Goal: Task Accomplishment & Management: Use online tool/utility

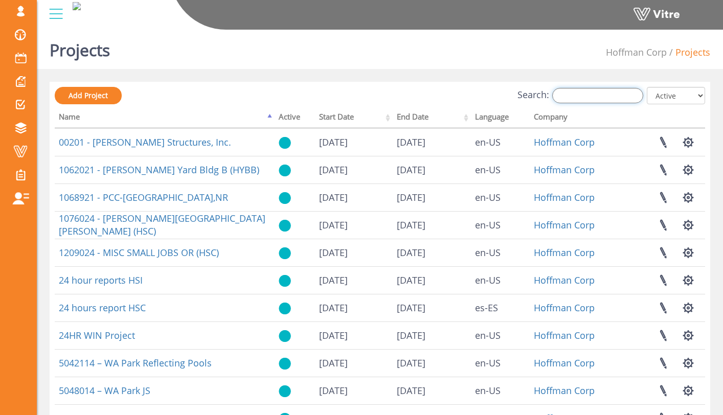
click at [578, 99] on input "Search:" at bounding box center [597, 95] width 91 height 15
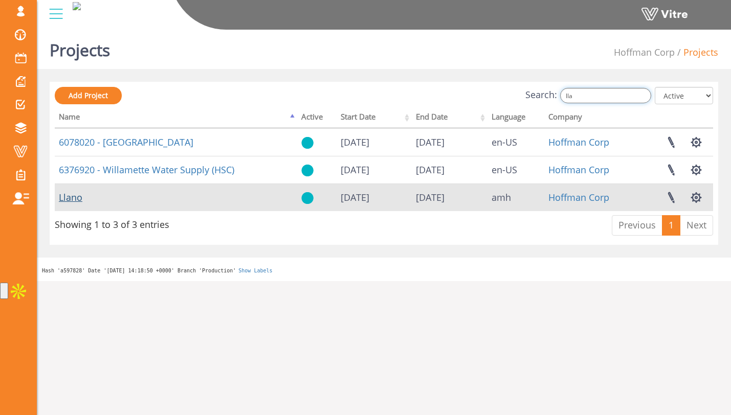
type input "lla"
click at [77, 197] on link "Llano" at bounding box center [71, 197] width 24 height 12
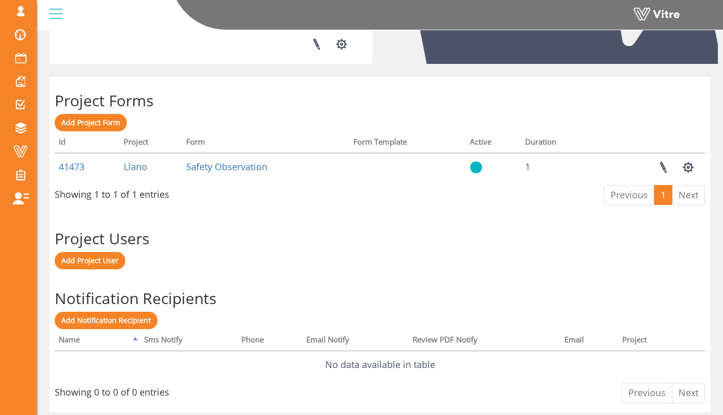
scroll to position [376, 0]
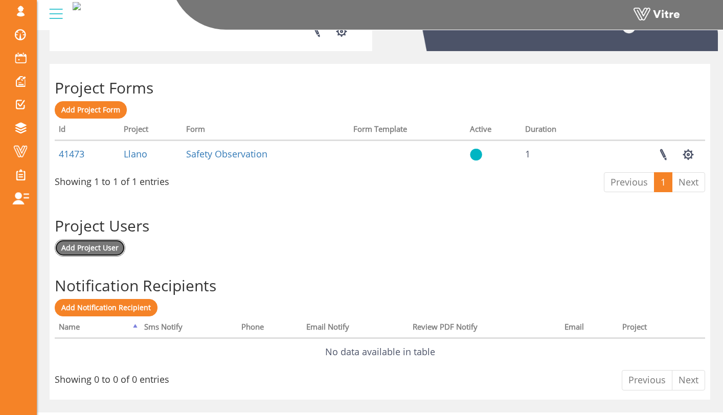
click at [102, 250] on span "Add Project User" at bounding box center [89, 248] width 57 height 10
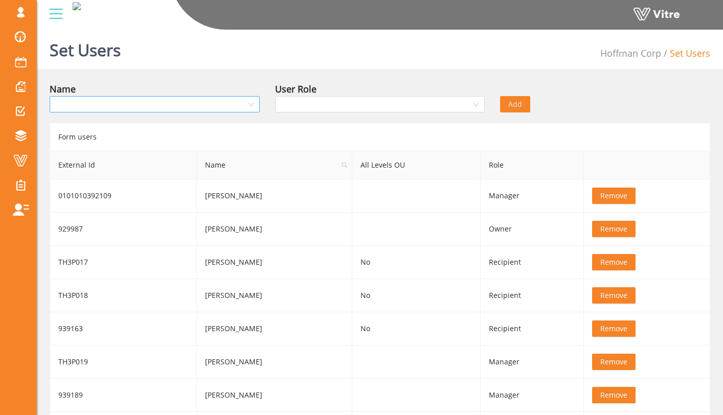
click at [134, 100] on input "search" at bounding box center [151, 104] width 191 height 15
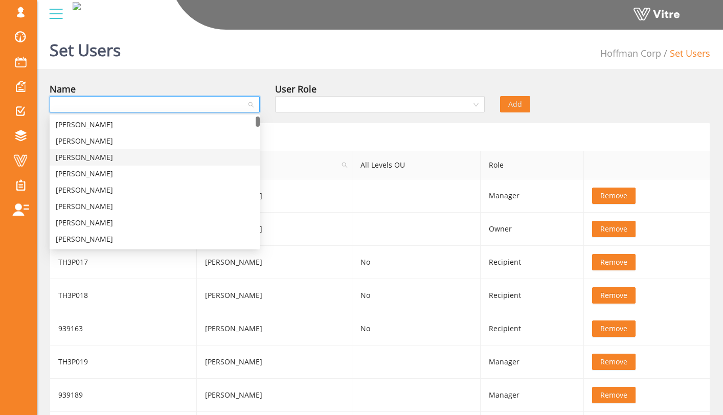
click at [267, 161] on span "Name" at bounding box center [274, 165] width 155 height 28
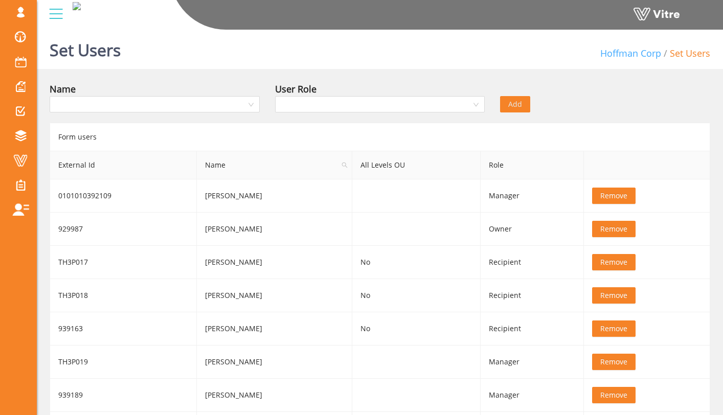
click at [629, 53] on link "Hoffman Corp" at bounding box center [630, 53] width 61 height 12
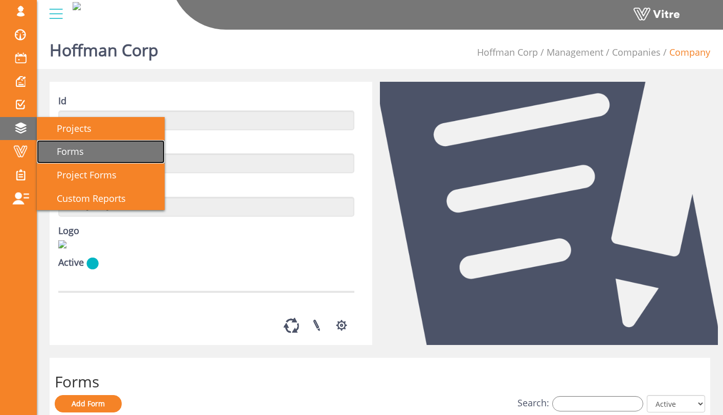
click at [96, 152] on link "Forms" at bounding box center [101, 152] width 128 height 24
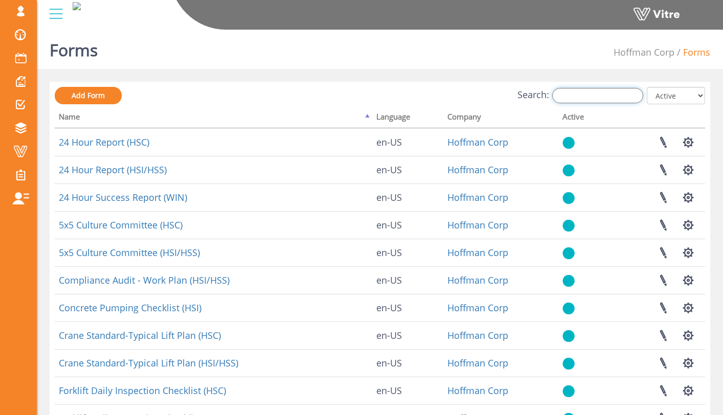
click at [578, 91] on input "Search:" at bounding box center [597, 95] width 91 height 15
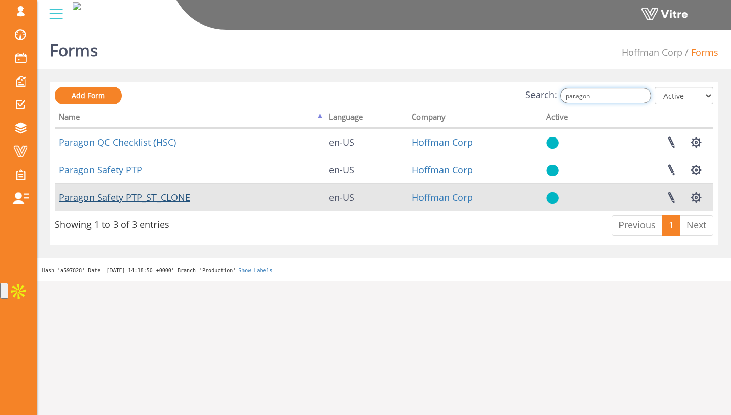
type input "paragon"
click at [138, 196] on link "Paragon Safety PTP_ST_CLONE" at bounding box center [124, 197] width 131 height 12
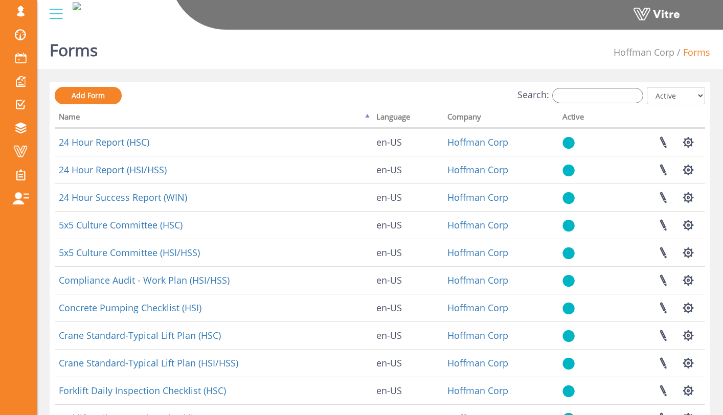
click at [584, 104] on div "Search: All Active Not Active" at bounding box center [380, 96] width 651 height 19
click at [591, 94] on input "Search:" at bounding box center [597, 95] width 91 height 15
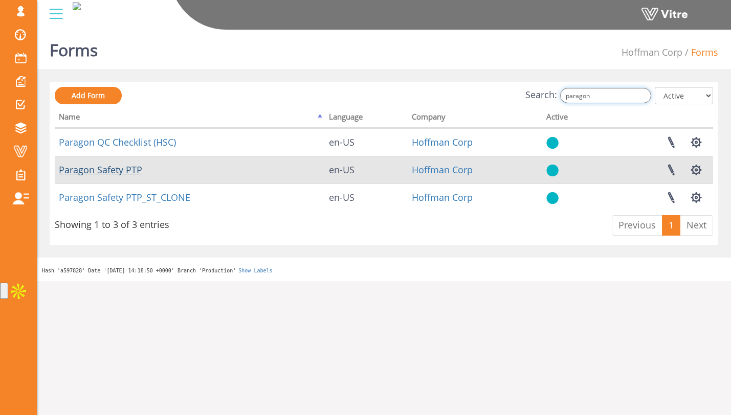
type input "paragon"
click at [135, 164] on link "Paragon Safety PTP" at bounding box center [100, 170] width 83 height 12
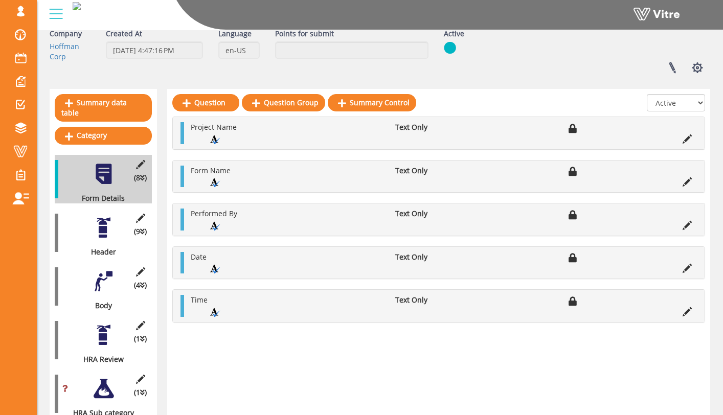
click at [110, 216] on div at bounding box center [103, 227] width 23 height 23
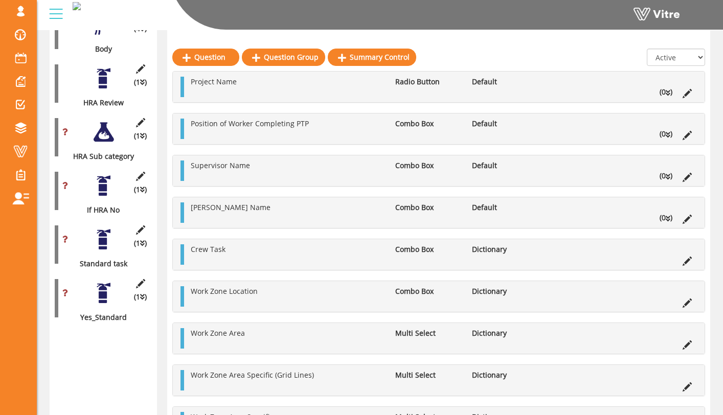
click at [107, 239] on div at bounding box center [103, 239] width 23 height 23
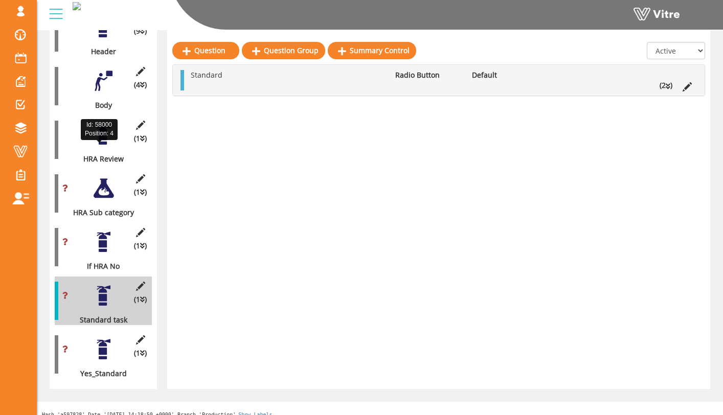
scroll to position [237, 0]
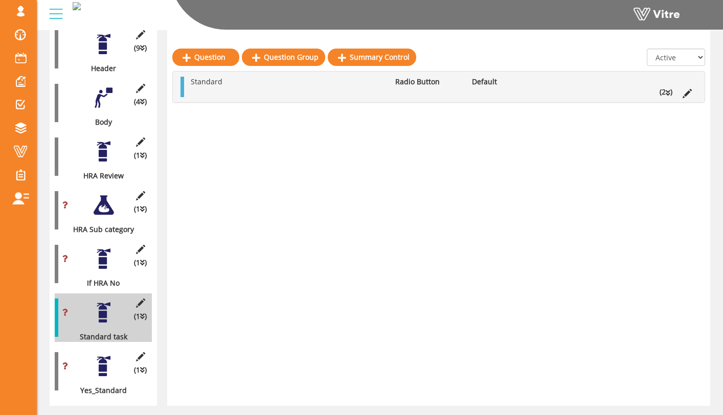
click at [100, 151] on div at bounding box center [103, 151] width 23 height 23
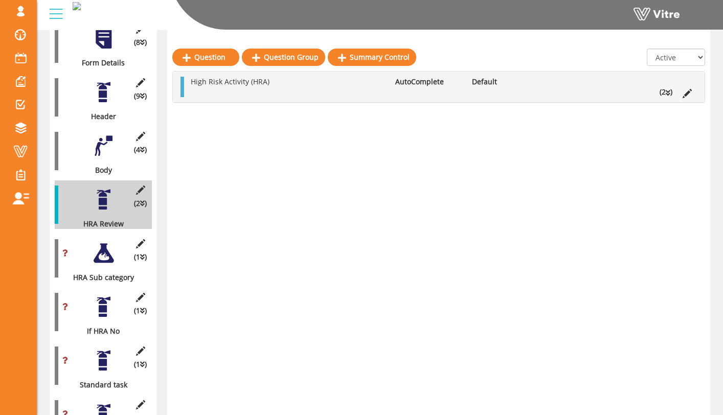
scroll to position [175, 0]
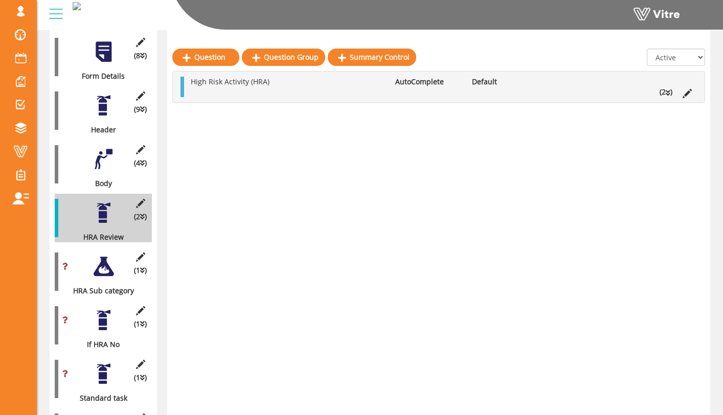
click at [109, 148] on div at bounding box center [103, 159] width 23 height 23
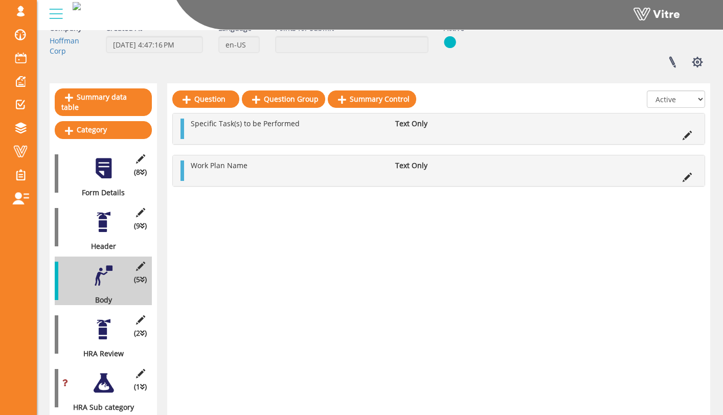
scroll to position [0, 0]
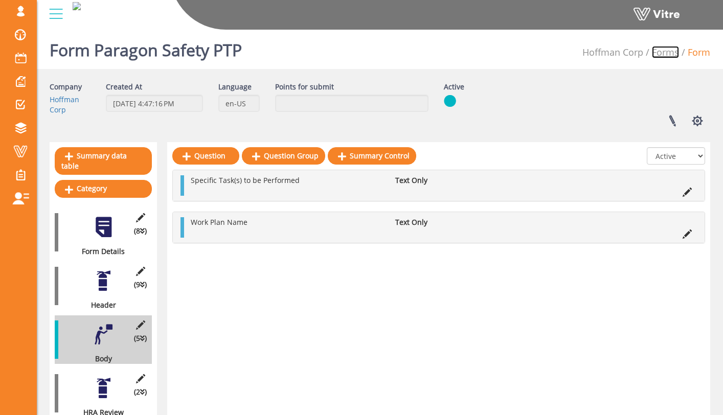
click at [666, 49] on link "Forms" at bounding box center [665, 52] width 27 height 12
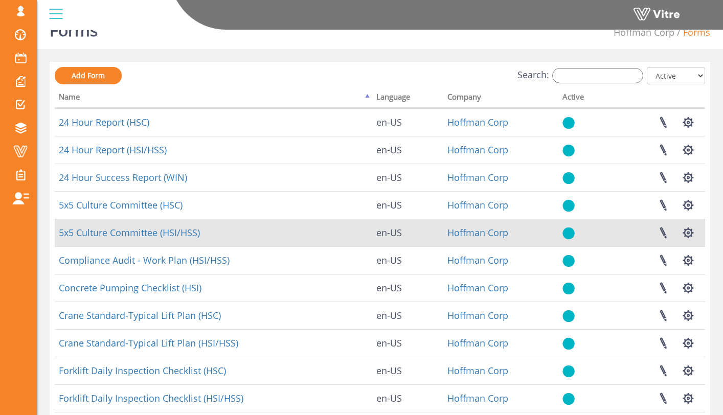
scroll to position [39, 0]
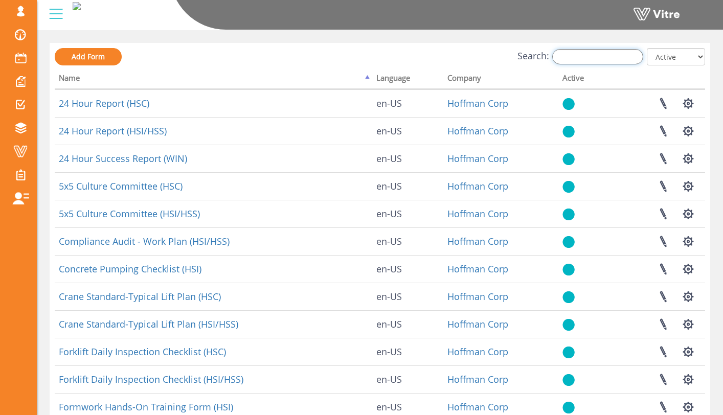
click at [582, 61] on input "Search:" at bounding box center [597, 56] width 91 height 15
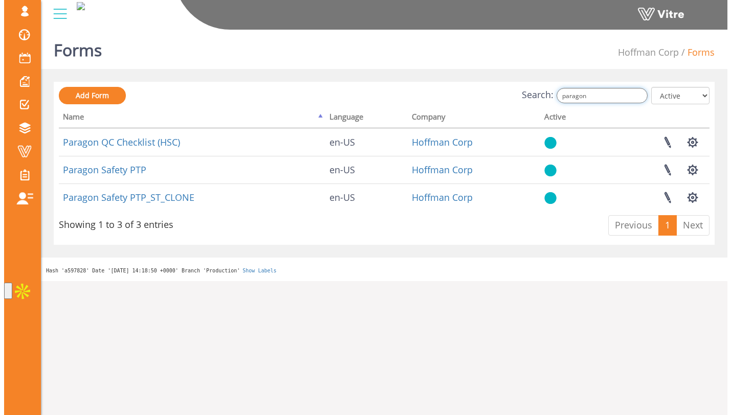
scroll to position [0, 0]
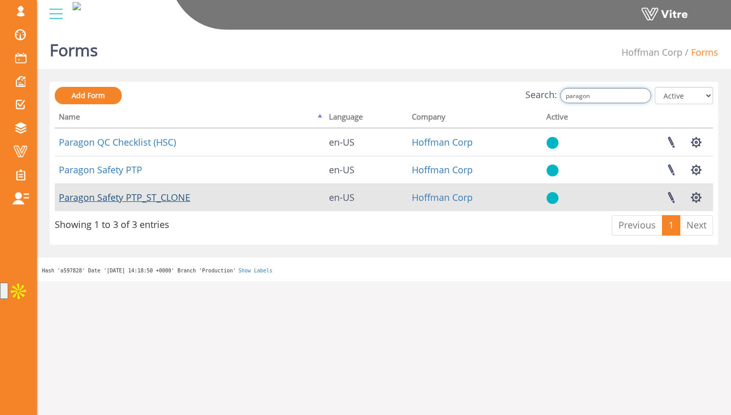
type input "paragon"
click at [117, 200] on link "Paragon Safety PTP_ST_CLONE" at bounding box center [124, 197] width 131 height 12
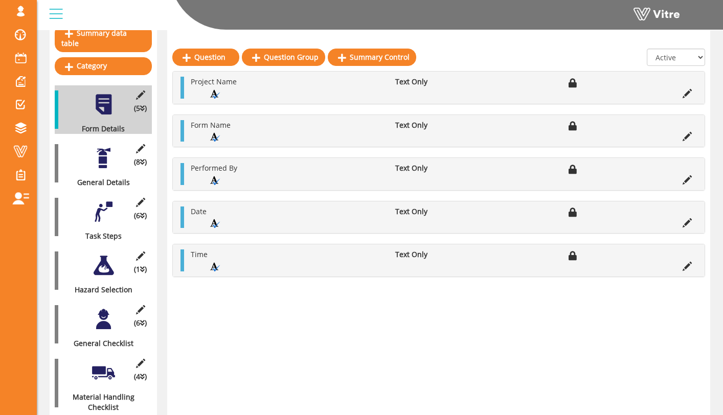
scroll to position [132, 0]
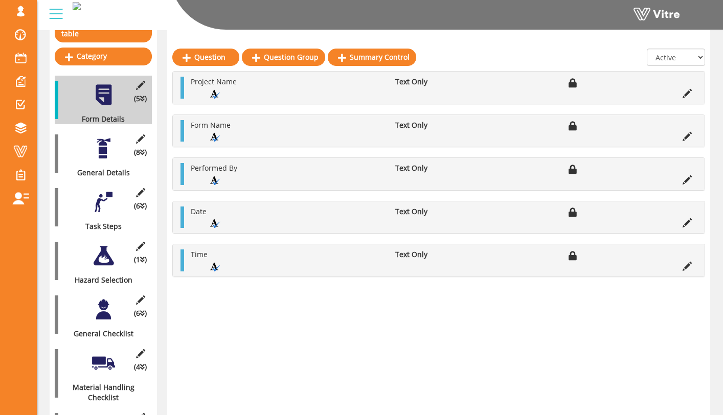
click at [113, 142] on div at bounding box center [103, 148] width 23 height 23
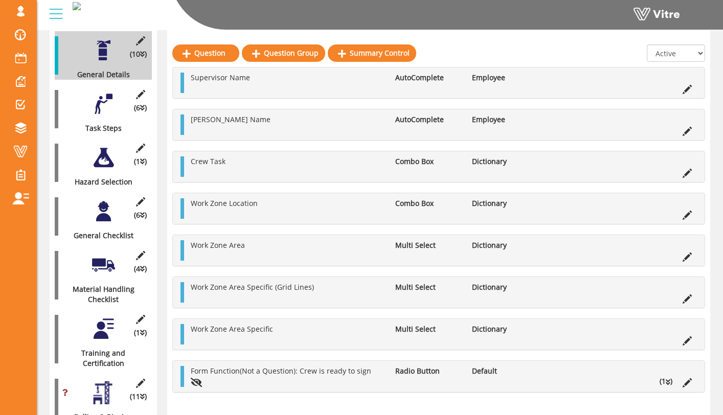
scroll to position [238, 0]
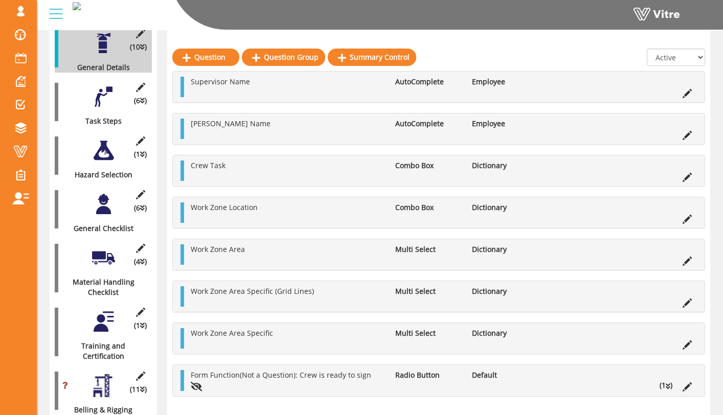
click at [103, 310] on div at bounding box center [103, 321] width 23 height 23
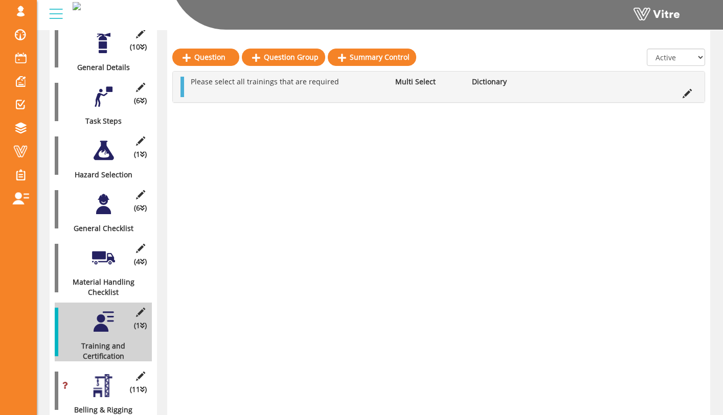
click at [109, 208] on div "(6 ) General Checklist" at bounding box center [103, 209] width 97 height 49
click at [100, 196] on div at bounding box center [103, 204] width 23 height 23
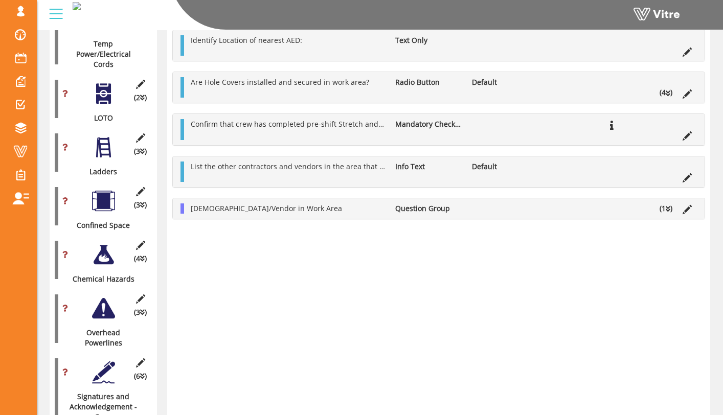
scroll to position [1657, 0]
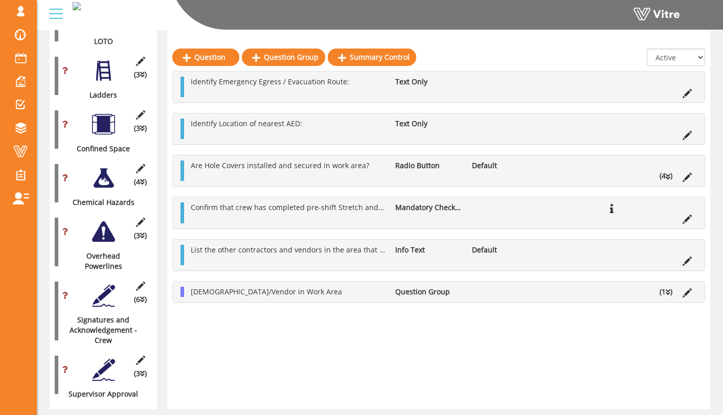
click at [99, 284] on div at bounding box center [103, 295] width 23 height 23
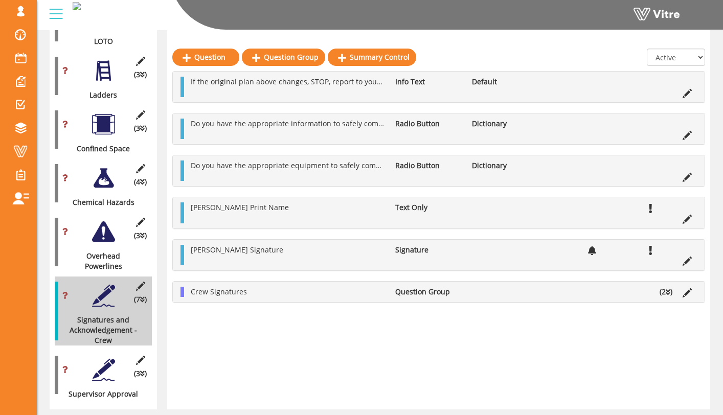
click at [109, 351] on div "(3 ) Supervisor Approval" at bounding box center [103, 375] width 97 height 49
click at [106, 358] on div at bounding box center [103, 369] width 23 height 23
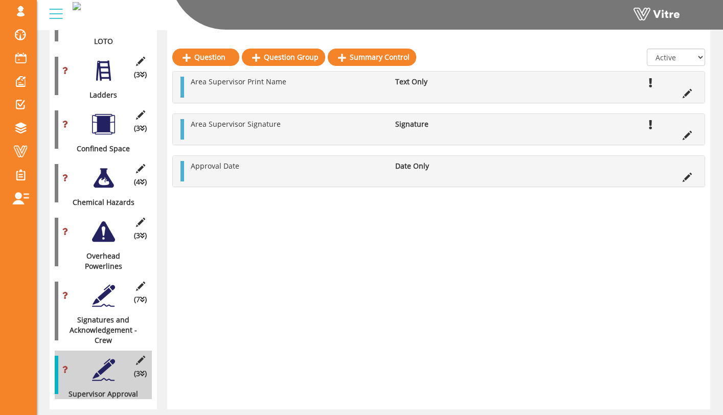
click at [104, 284] on div at bounding box center [103, 295] width 23 height 23
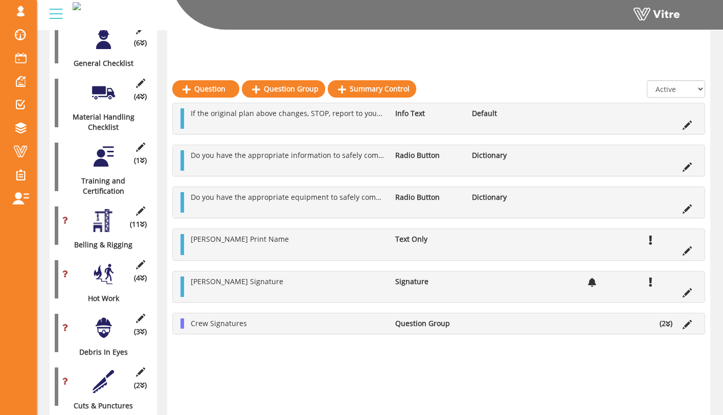
scroll to position [344, 0]
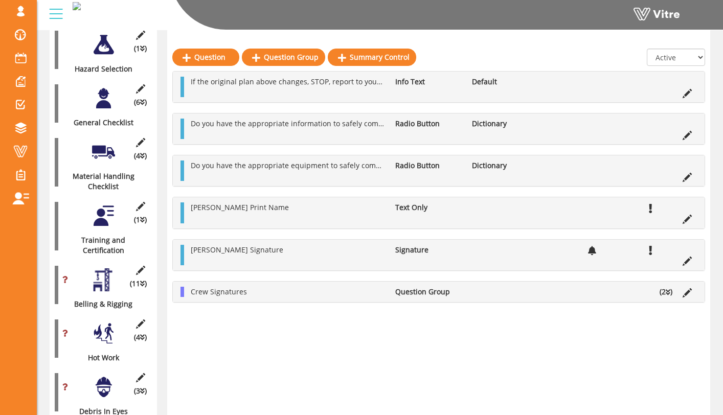
click at [102, 218] on div "(1 ) Training and Certification" at bounding box center [103, 226] width 97 height 59
click at [103, 205] on div at bounding box center [103, 216] width 23 height 23
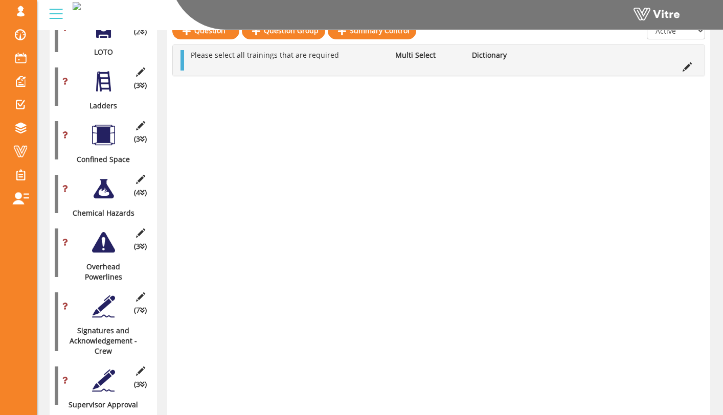
scroll to position [1657, 0]
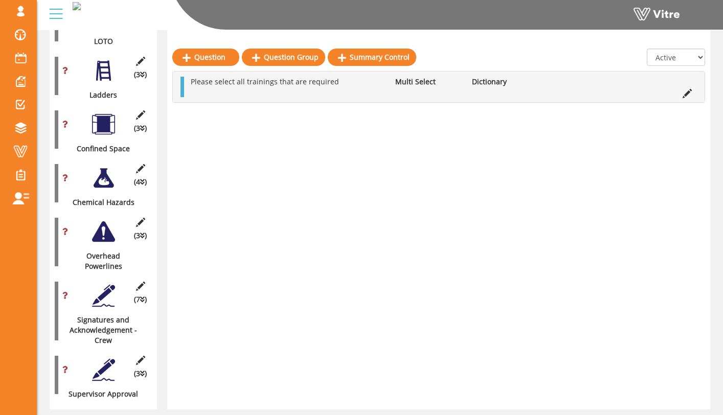
click at [107, 277] on div "(7 ) Signatures and Acknowledgement - Crew" at bounding box center [103, 311] width 97 height 69
click at [103, 220] on div at bounding box center [103, 231] width 23 height 23
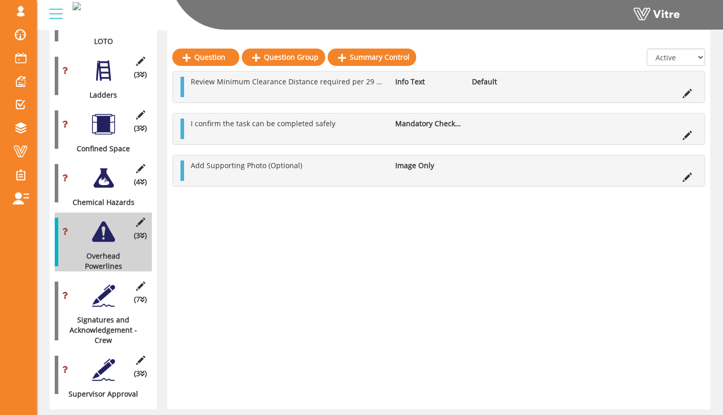
click at [109, 283] on div "(7 ) Signatures and Acknowledgement - Crew" at bounding box center [103, 311] width 97 height 69
click at [108, 284] on div at bounding box center [103, 295] width 23 height 23
